Goal: Information Seeking & Learning: Find specific fact

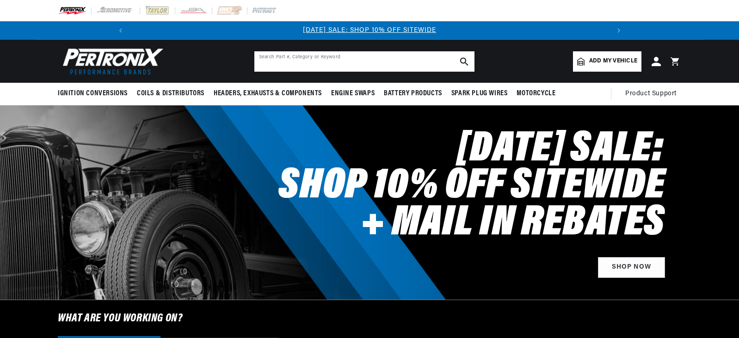
click at [328, 64] on input "text" at bounding box center [365, 61] width 220 height 20
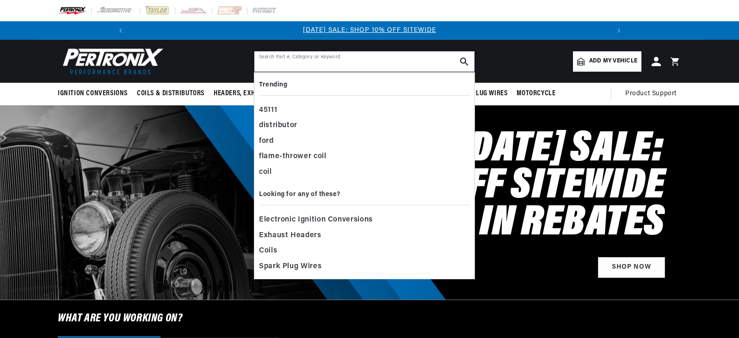
click at [272, 68] on input "text" at bounding box center [365, 61] width 220 height 20
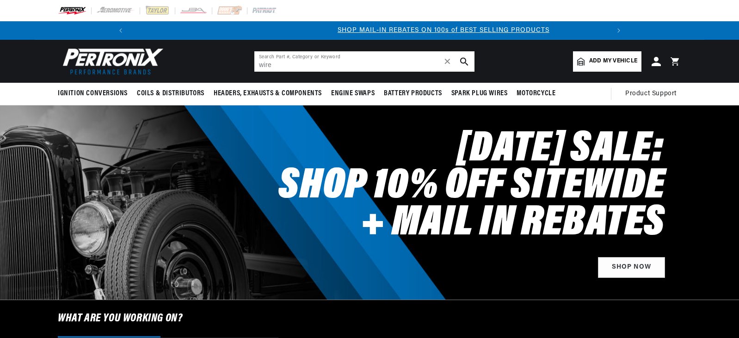
type input "wire"
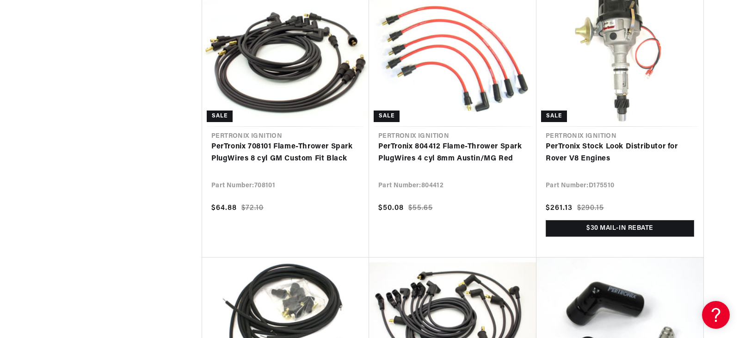
scroll to position [0, 495]
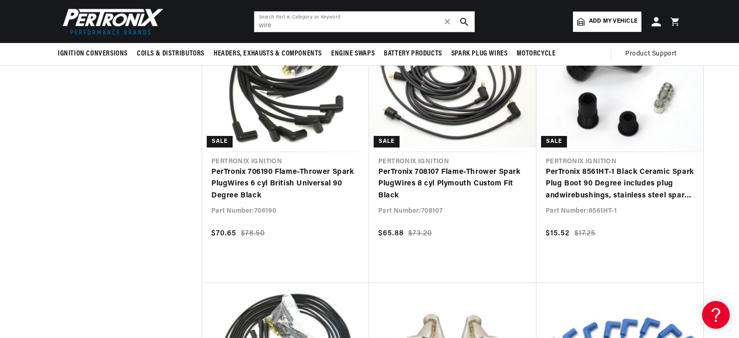
scroll to position [2036, 0]
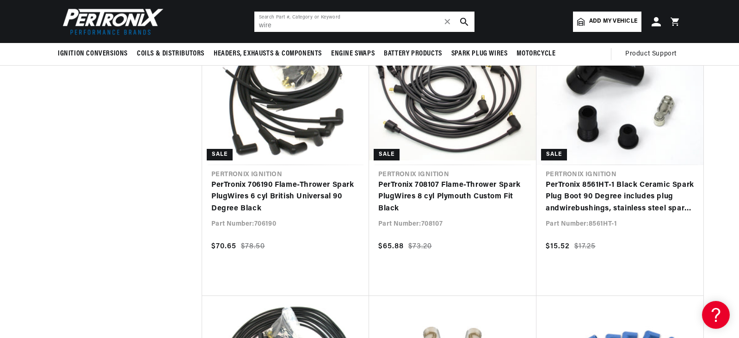
click at [287, 25] on input "wire" at bounding box center [365, 22] width 220 height 20
type input "wire green"
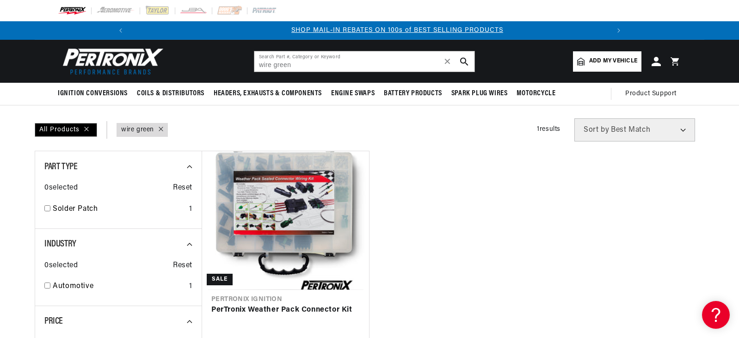
scroll to position [0, 495]
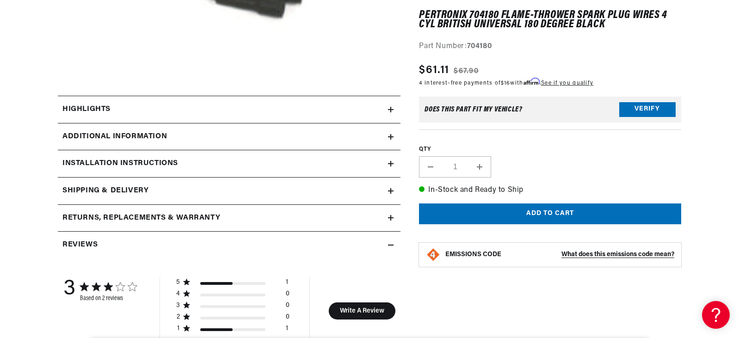
scroll to position [370, 0]
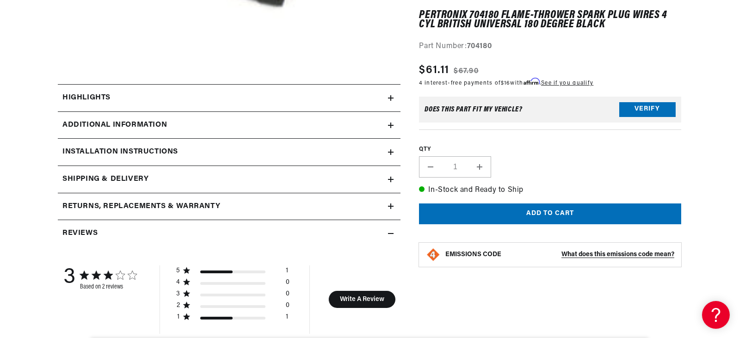
click at [392, 99] on icon at bounding box center [391, 98] width 6 height 6
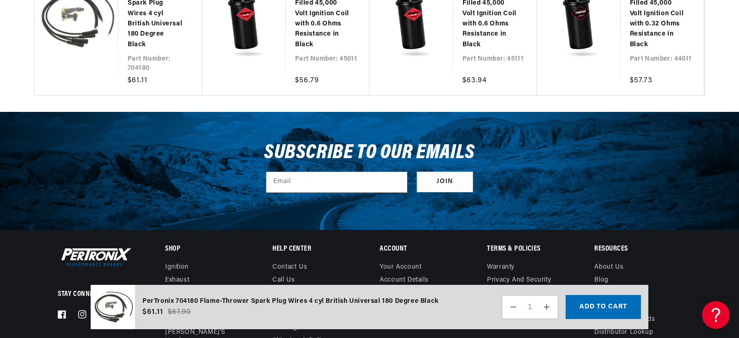
scroll to position [0, 681]
